Goal: Use online tool/utility: Utilize a website feature to perform a specific function

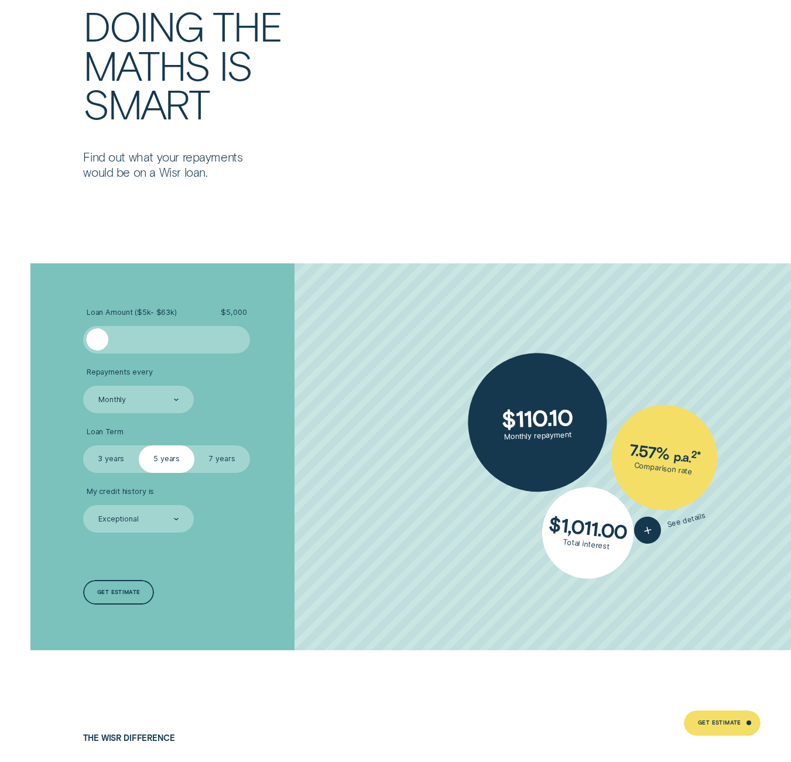
scroll to position [2225, 0]
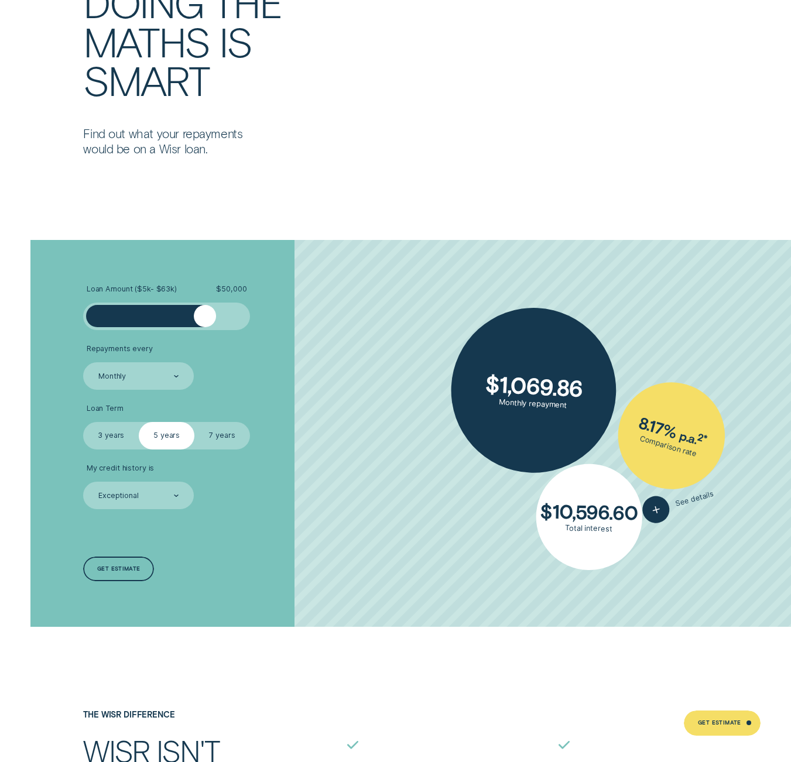
drag, startPoint x: 102, startPoint y: 317, endPoint x: 206, endPoint y: 320, distance: 103.7
click at [206, 320] on div at bounding box center [205, 316] width 22 height 22
drag, startPoint x: 168, startPoint y: 438, endPoint x: 219, endPoint y: 437, distance: 50.9
click at [219, 437] on fieldset "Select Loan Term 3 years 5 years 7 years" at bounding box center [166, 436] width 167 height 28
click at [217, 438] on label "7 years" at bounding box center [222, 436] width 56 height 28
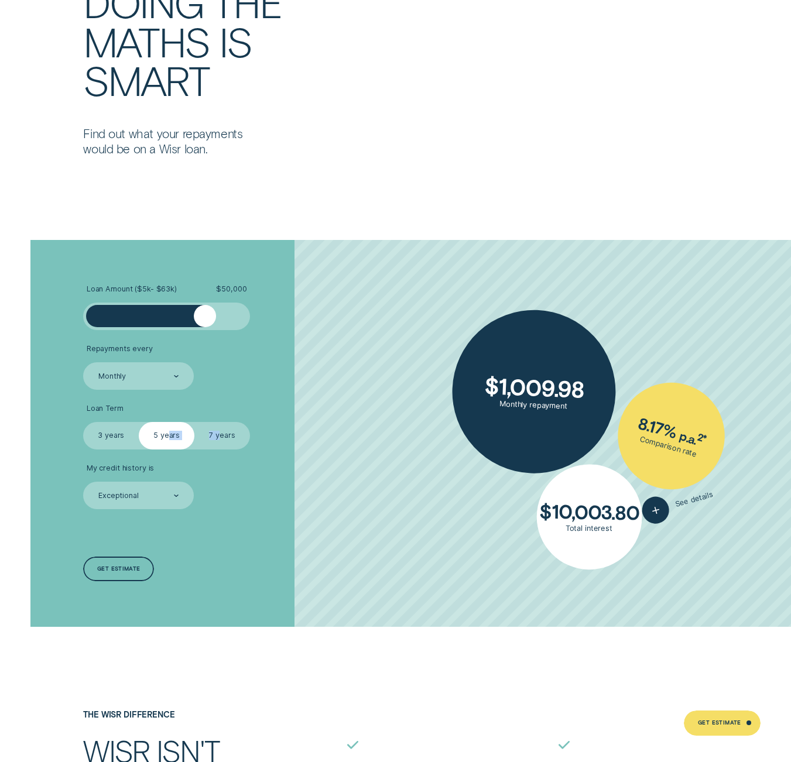
click at [194, 422] on input "7 years" at bounding box center [194, 422] width 0 height 0
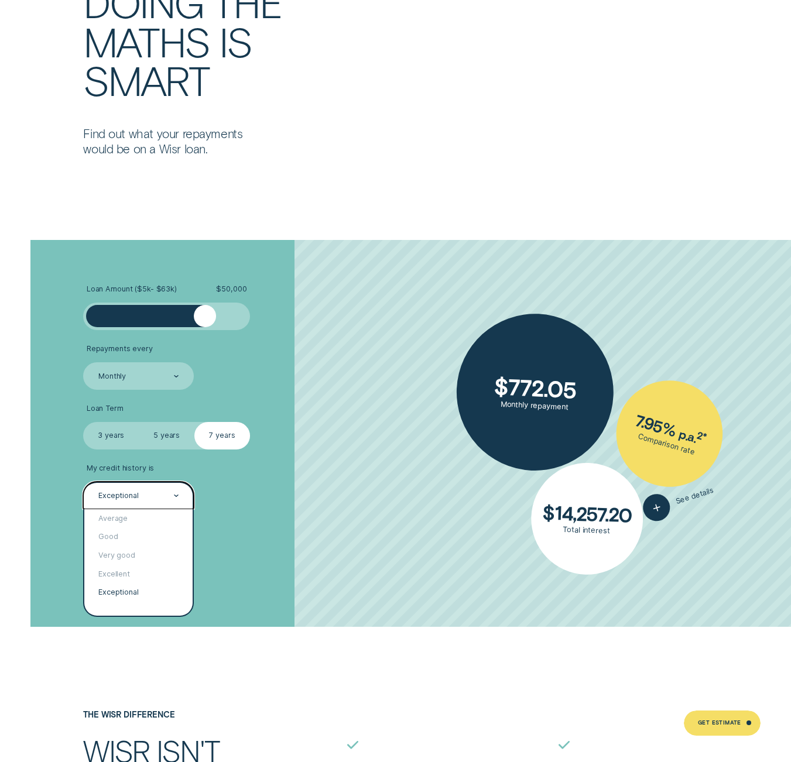
click at [174, 495] on icon at bounding box center [176, 496] width 4 height 2
click at [140, 576] on div "Excellent" at bounding box center [138, 574] width 108 height 19
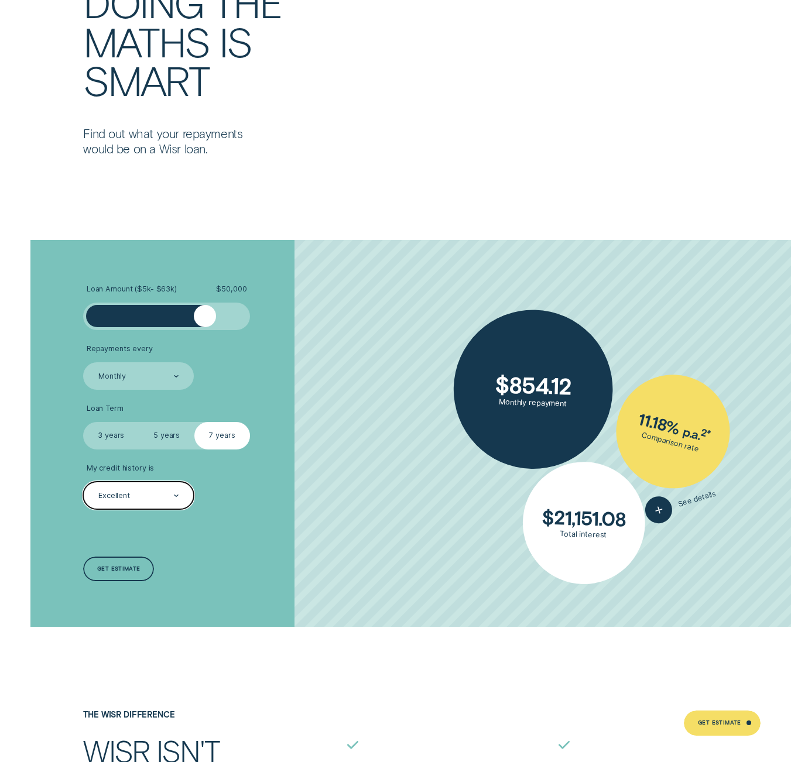
click at [337, 522] on div "Loan Amount ( $5k - $63k ) $ 50,000 Repayments every Monthly Loan Term Select L…" at bounding box center [210, 433] width 264 height 387
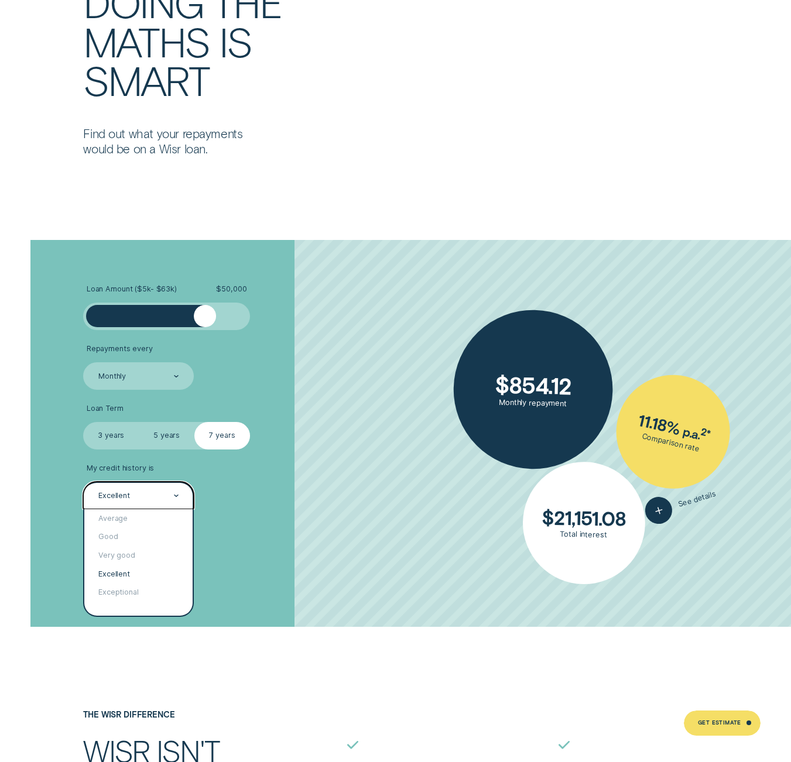
click at [170, 499] on div "Excellent" at bounding box center [138, 496] width 82 height 11
click at [144, 573] on div "Excellent" at bounding box center [138, 574] width 108 height 19
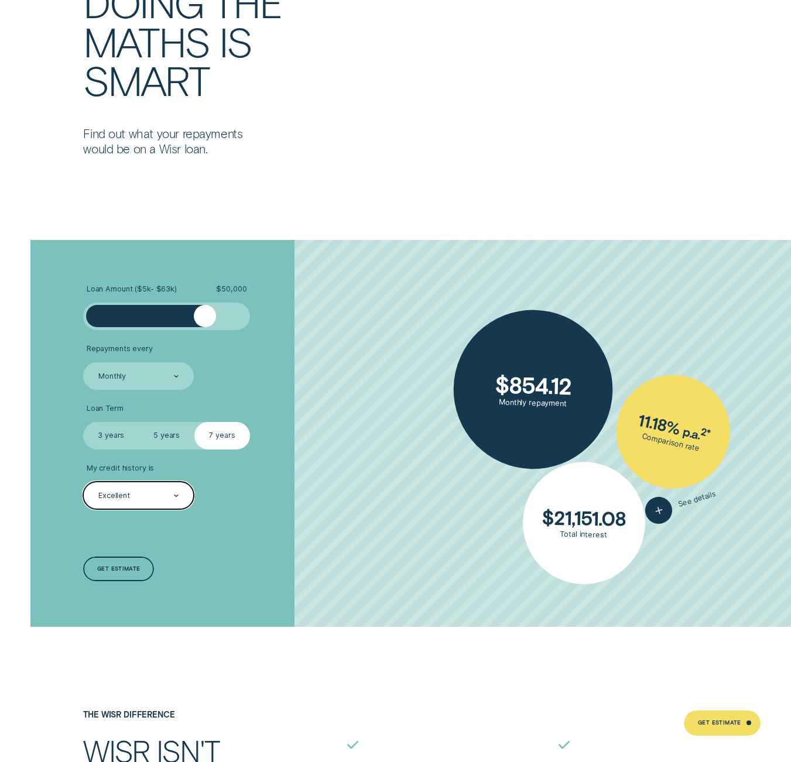
click at [178, 499] on div at bounding box center [176, 496] width 5 height 26
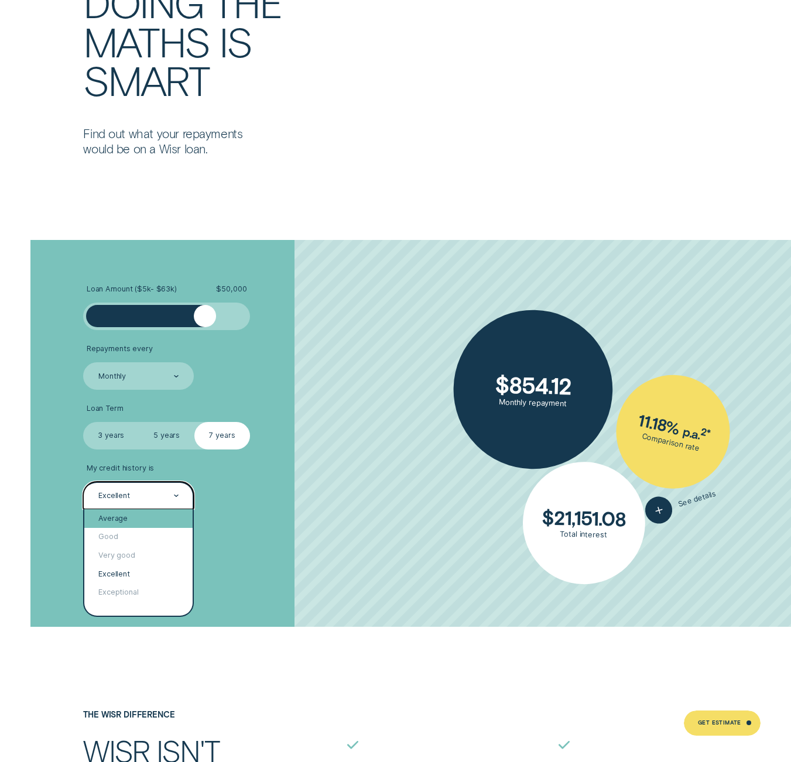
click at [148, 519] on div "Average" at bounding box center [138, 518] width 108 height 19
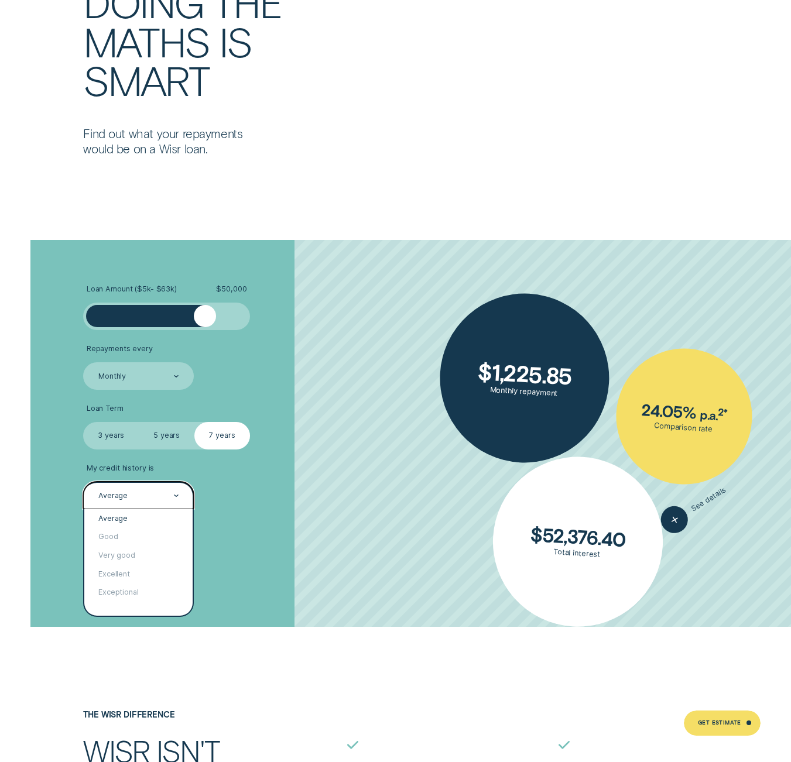
click at [176, 495] on icon at bounding box center [176, 496] width 5 height 2
click at [142, 574] on div "Excellent" at bounding box center [138, 574] width 108 height 19
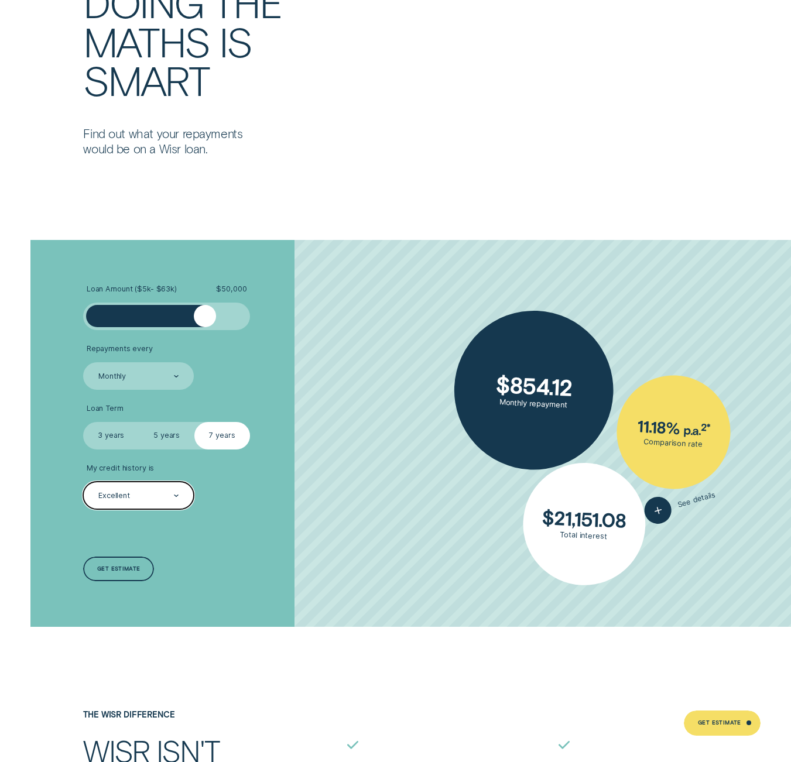
click at [174, 498] on div at bounding box center [176, 496] width 5 height 26
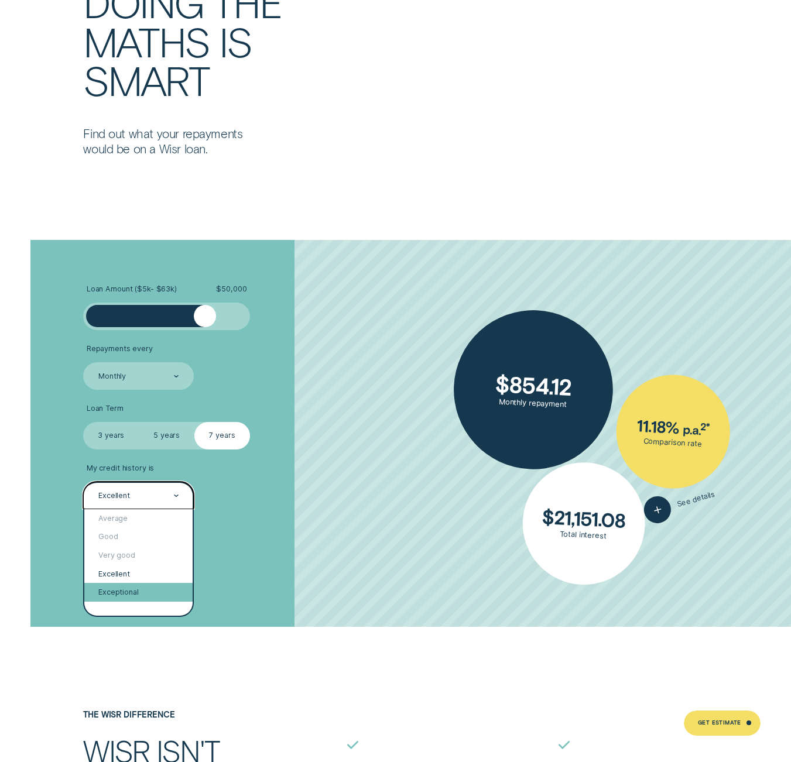
click at [149, 597] on div "Exceptional" at bounding box center [138, 592] width 108 height 19
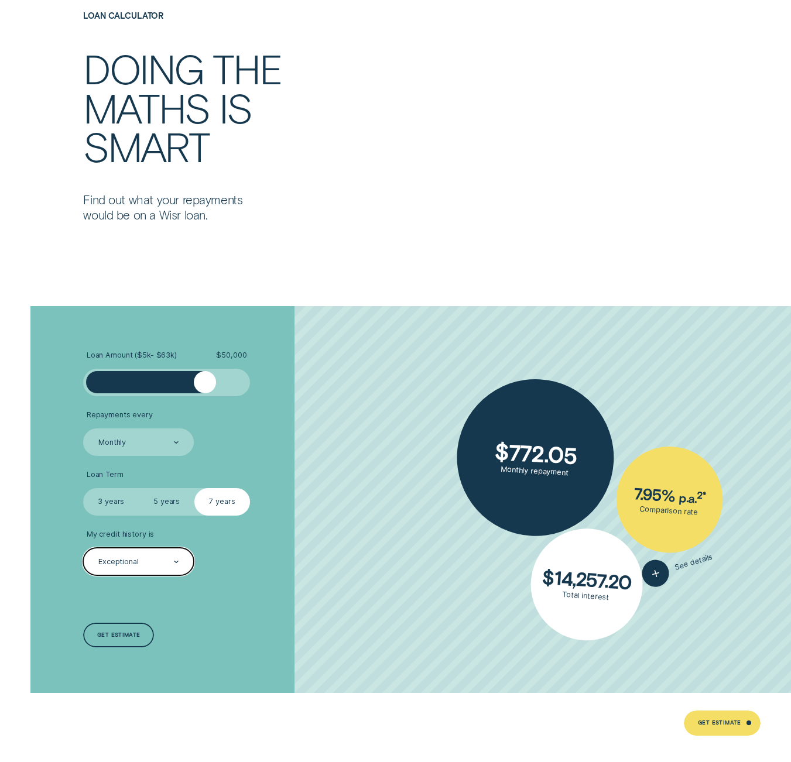
scroll to position [2166, 0]
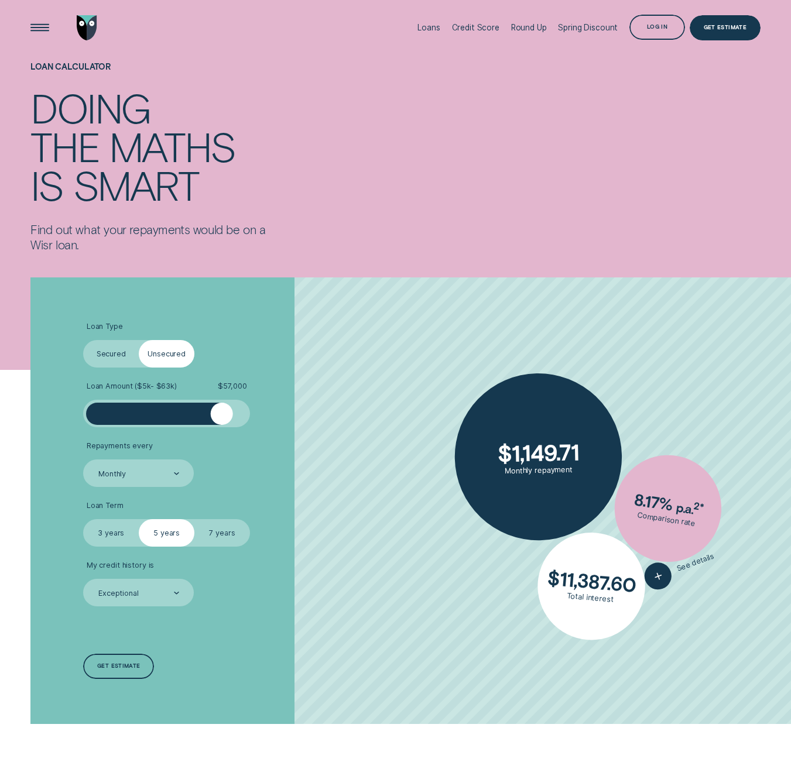
drag, startPoint x: 100, startPoint y: 420, endPoint x: 221, endPoint y: 433, distance: 121.9
click at [221, 433] on ul "Loan Type Select Loan Type Secured Unsecured Loan Amount ( $5k - $63k ) $ 57,00…" at bounding box center [210, 464] width 255 height 285
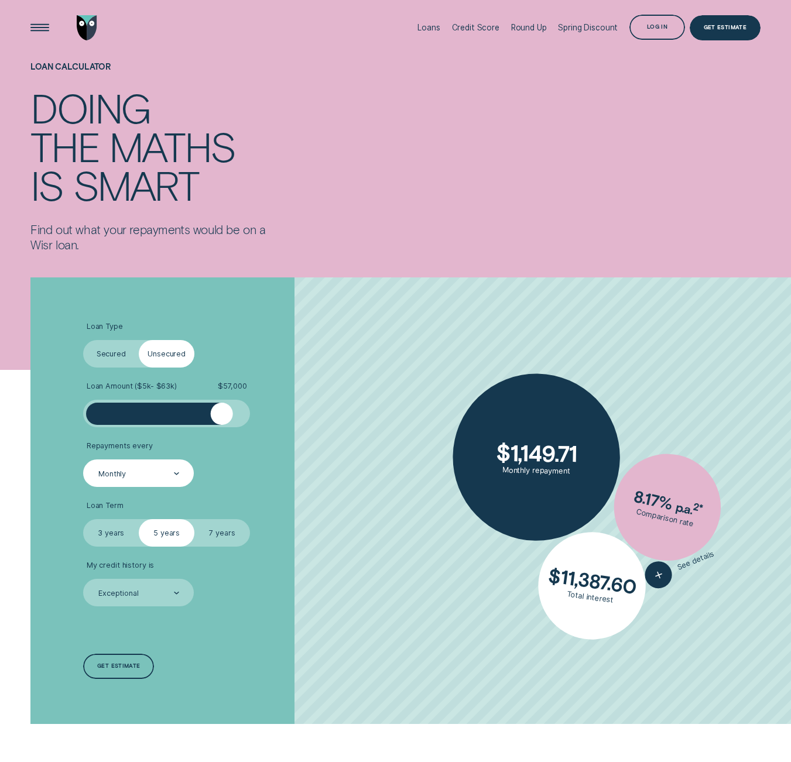
click at [177, 473] on icon at bounding box center [176, 473] width 5 height 2
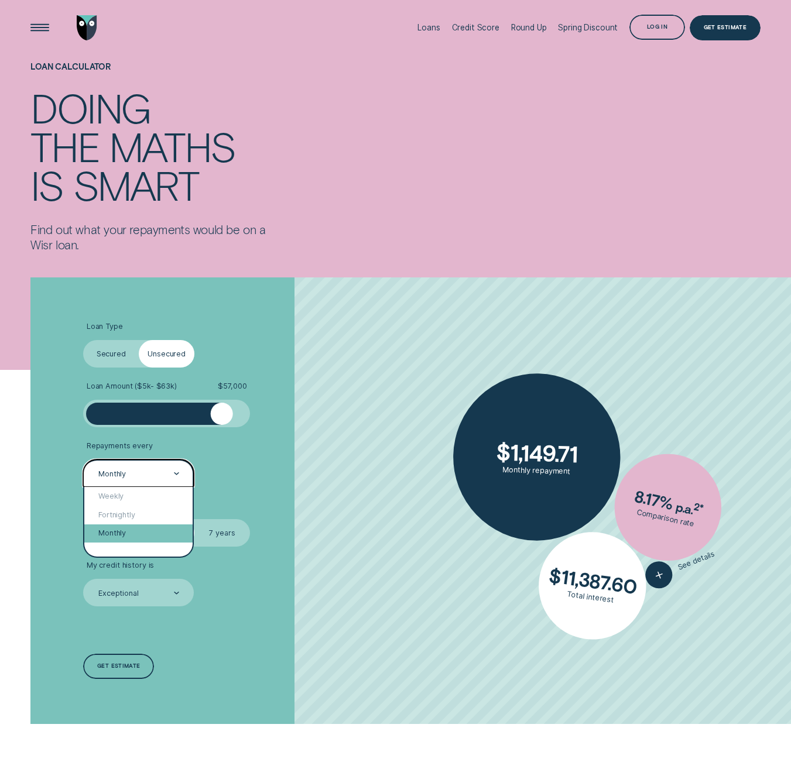
click at [152, 535] on div "Monthly" at bounding box center [138, 534] width 108 height 19
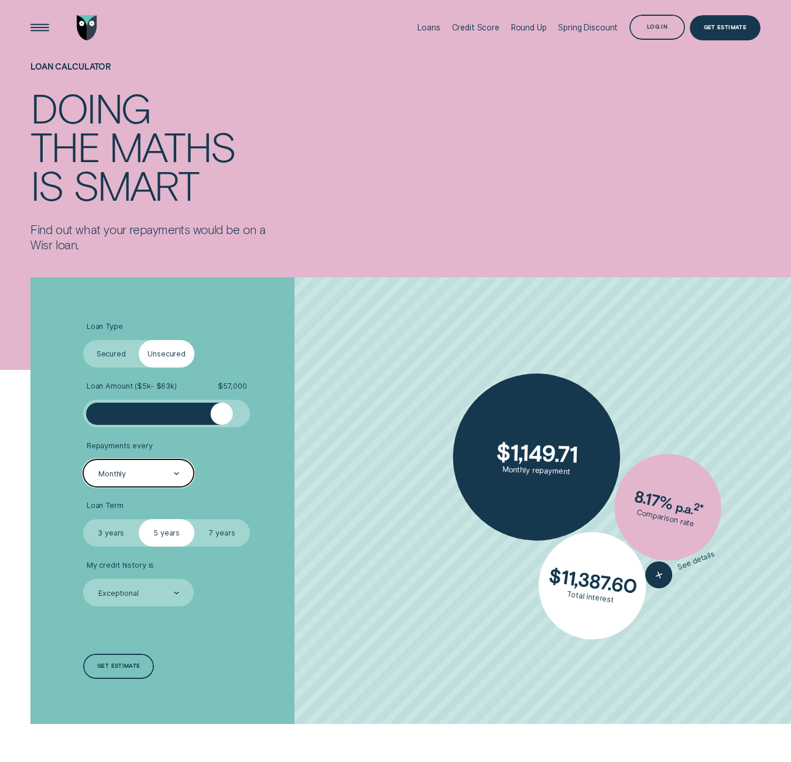
click at [217, 533] on label "7 years" at bounding box center [222, 533] width 56 height 28
click at [194, 519] on input "7 years" at bounding box center [194, 519] width 0 height 0
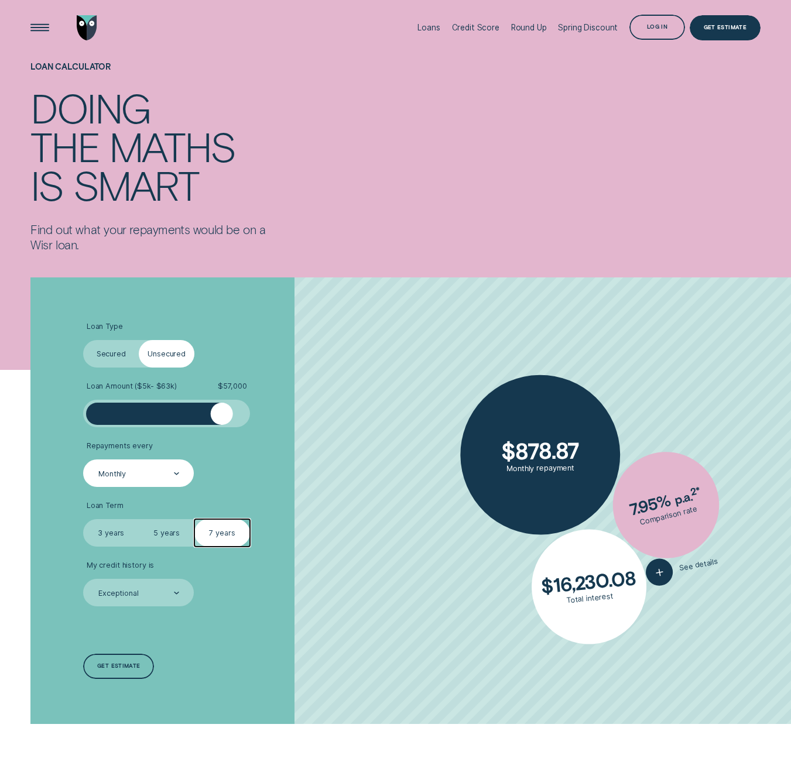
click at [166, 535] on label "5 years" at bounding box center [167, 533] width 56 height 28
click at [139, 519] on input "5 years" at bounding box center [139, 519] width 0 height 0
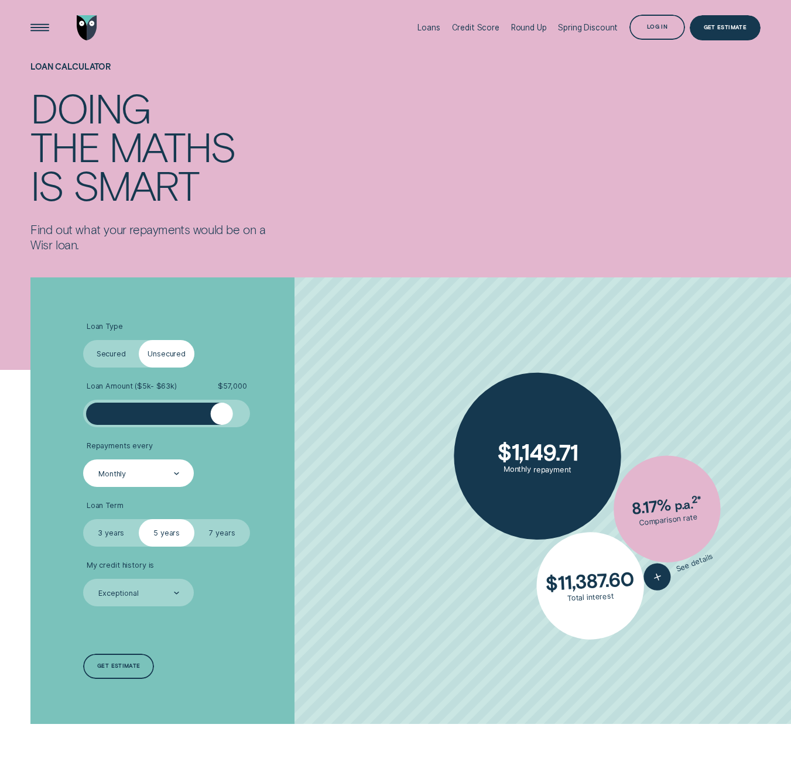
click at [96, 537] on label "3 years" at bounding box center [111, 533] width 56 height 28
click at [83, 519] on input "3 years" at bounding box center [83, 519] width 0 height 0
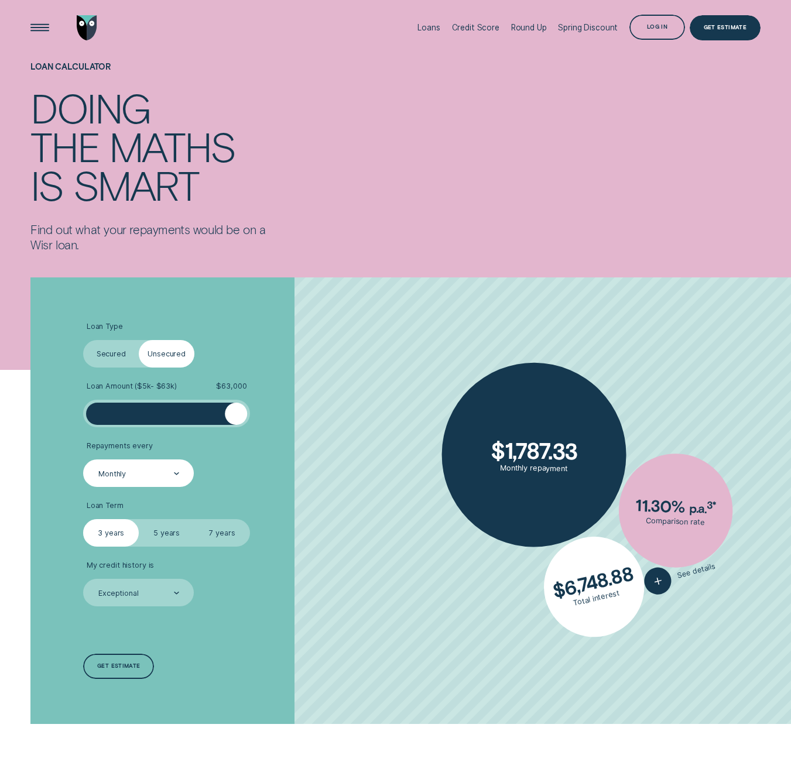
drag, startPoint x: 228, startPoint y: 419, endPoint x: 258, endPoint y: 418, distance: 29.9
click at [258, 418] on li "Loan Amount ( $5k - $63k ) $ 63,000" at bounding box center [210, 405] width 255 height 46
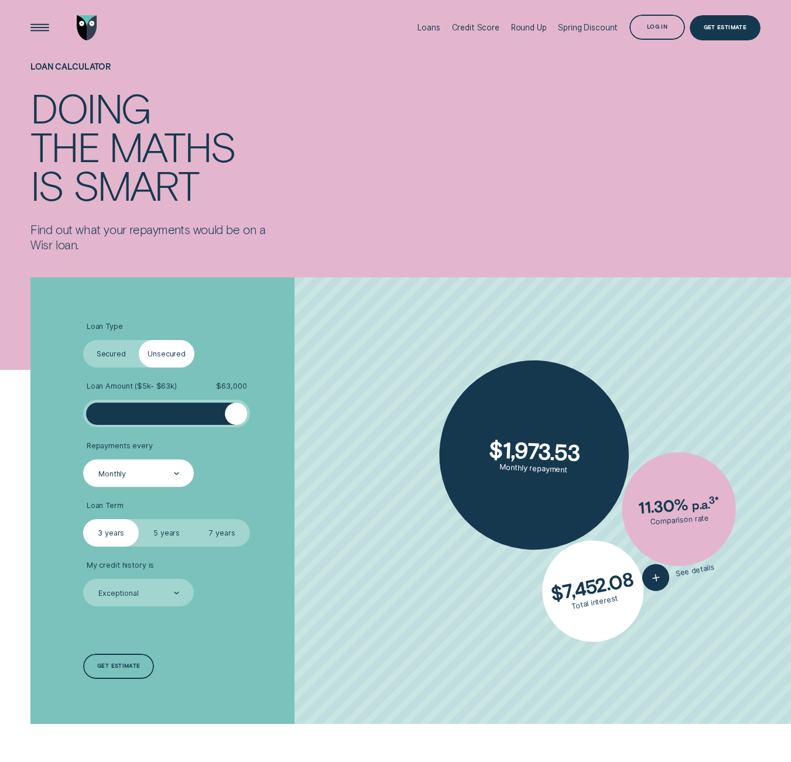
click at [165, 535] on label "5 years" at bounding box center [167, 533] width 56 height 28
click at [139, 519] on input "5 years" at bounding box center [139, 519] width 0 height 0
